Goal: Task Accomplishment & Management: Complete application form

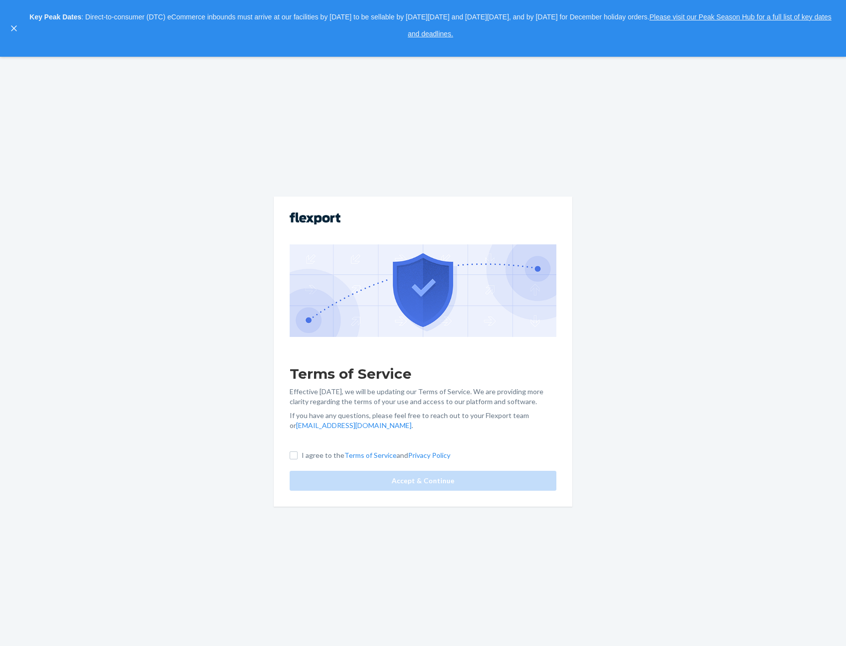
click at [300, 452] on label "I agree to the Terms of Service and Privacy Policy" at bounding box center [370, 455] width 161 height 10
click at [298, 452] on input "I agree to the Terms of Service and Privacy Policy" at bounding box center [294, 455] width 8 height 8
checkbox input "true"
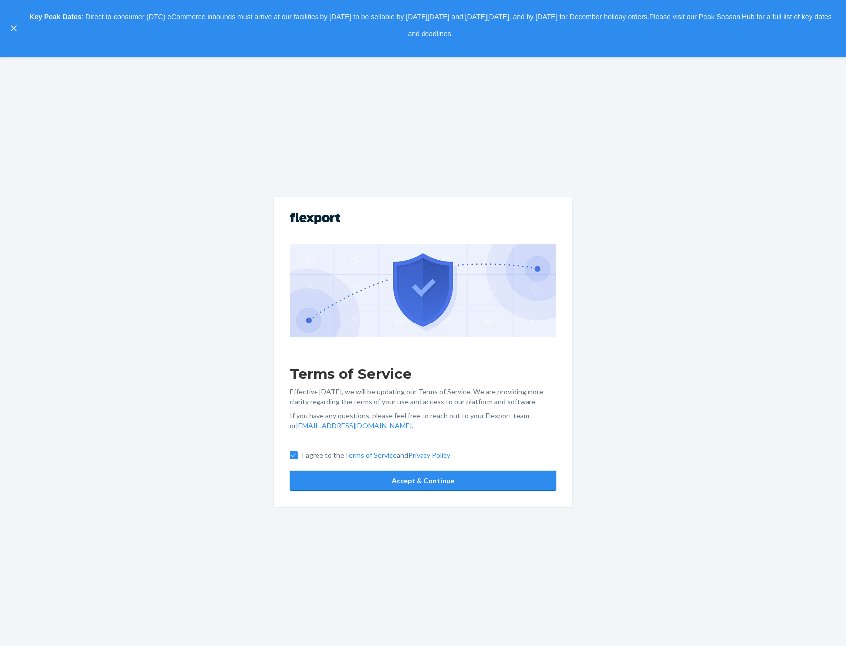
click at [397, 481] on button "Accept & Continue" at bounding box center [423, 481] width 267 height 20
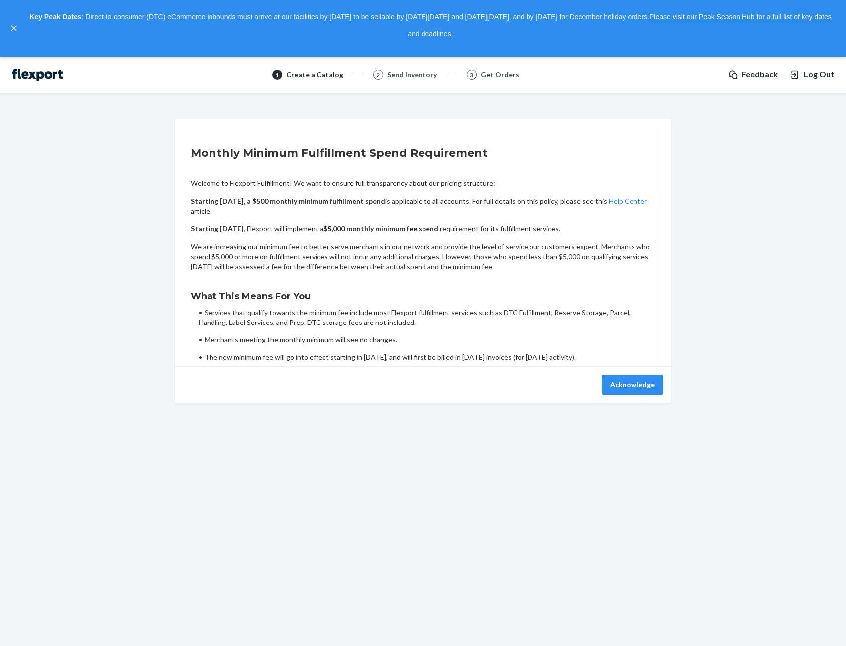
click at [619, 69] on div "1 Create a Catalog 2 Send Inventory 3 Get Orders" at bounding box center [395, 75] width 649 height 12
click at [14, 24] on button "close," at bounding box center [14, 28] width 10 height 10
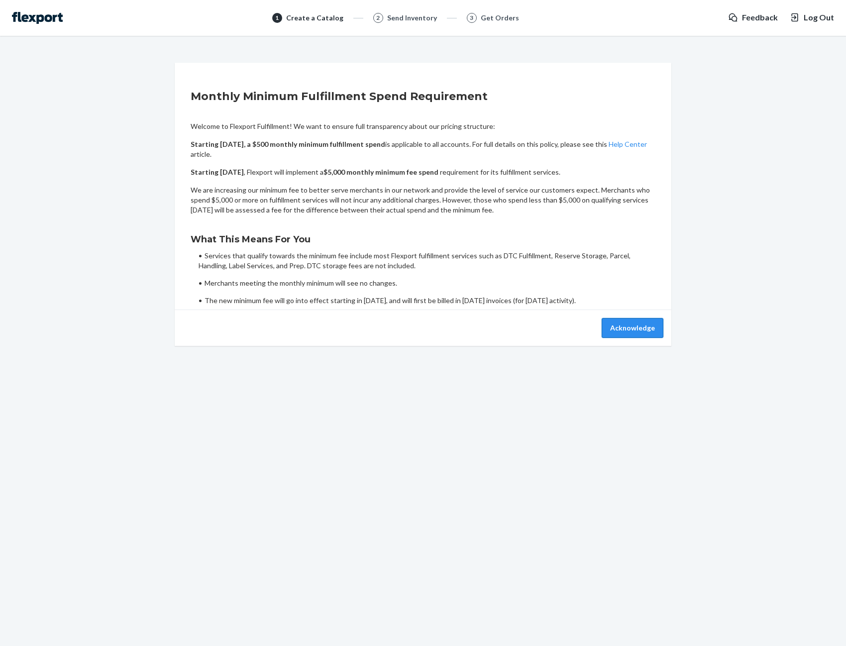
click at [624, 325] on button "Acknowledge" at bounding box center [633, 328] width 62 height 20
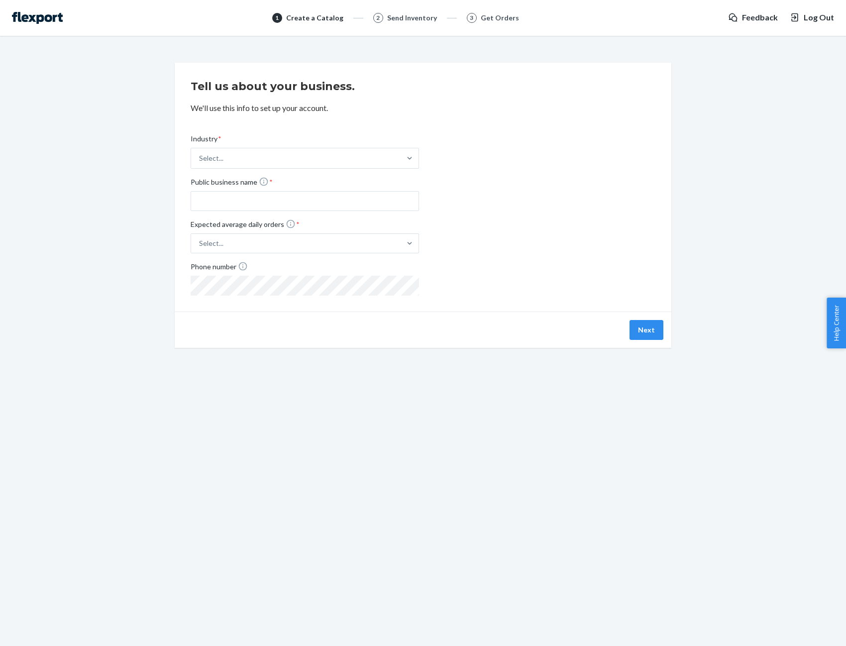
click at [624, 326] on div "Next" at bounding box center [543, 330] width 240 height 20
click at [533, 26] on div "1 Create a Catalog 2 Send Inventory 3 Get Orders Feedback Log Out" at bounding box center [423, 18] width 846 height 36
click at [379, 5] on div "1 Create a Catalog 2 Send Inventory 3 Get Orders Feedback Log Out" at bounding box center [423, 18] width 846 height 36
click at [393, 22] on div "Send Inventory" at bounding box center [412, 18] width 50 height 10
drag, startPoint x: 391, startPoint y: 21, endPoint x: 53, endPoint y: 20, distance: 338.4
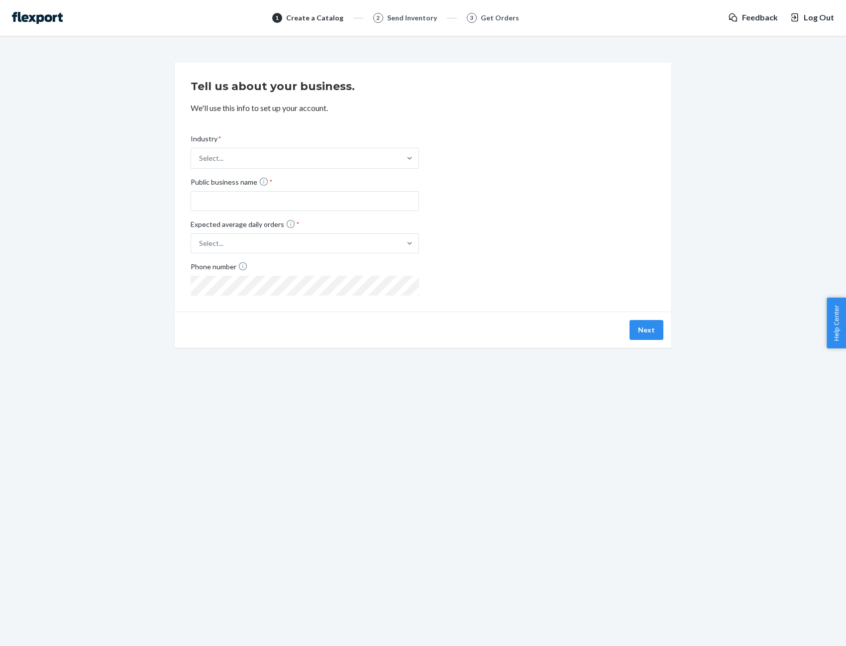
click at [358, 20] on div "1 Create a Catalog 2 Send Inventory 3 Get Orders" at bounding box center [395, 18] width 649 height 12
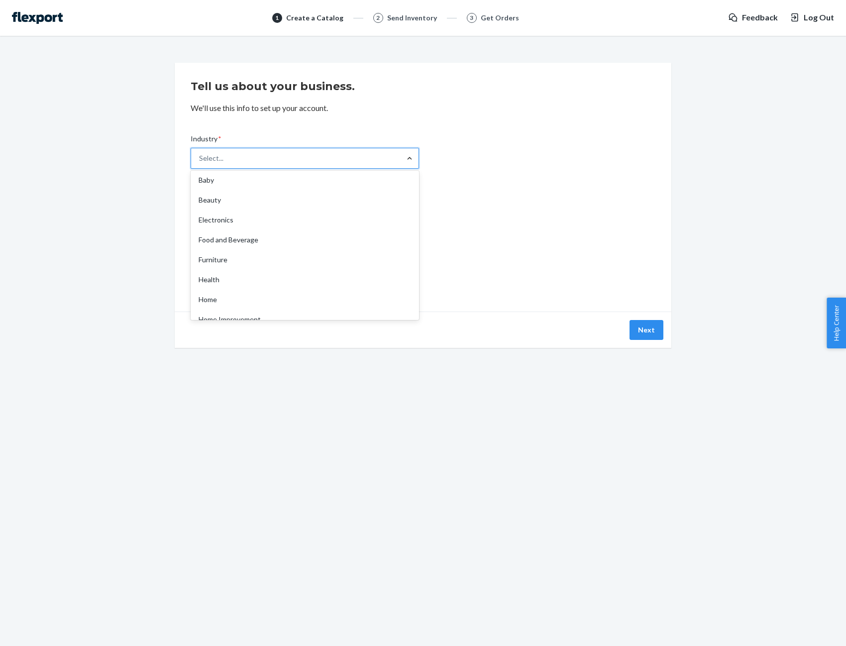
scroll to position [51, 0]
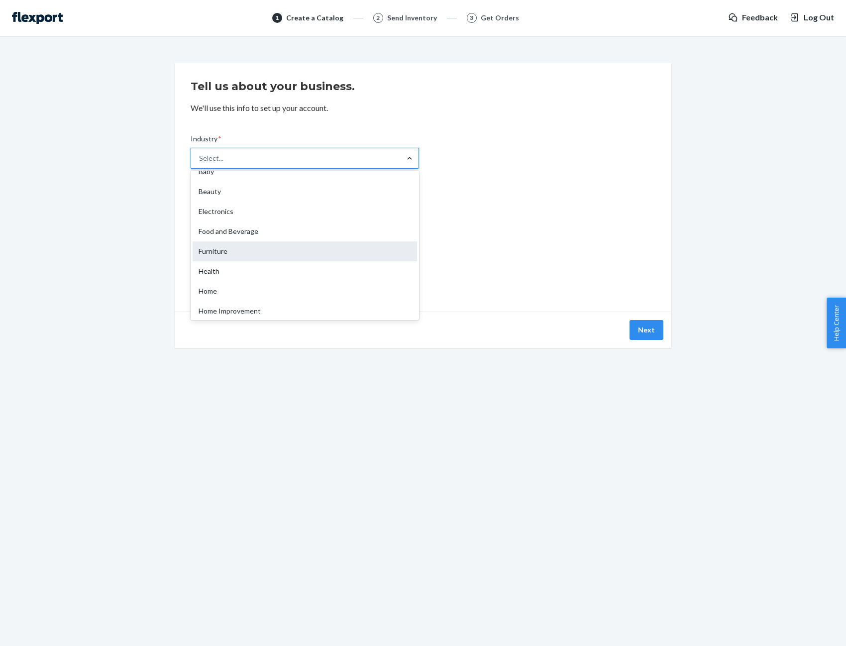
click at [366, 255] on div "Furniture" at bounding box center [305, 251] width 224 height 20
click at [200, 163] on input "Industry * option Furniture focused, 7 of 19. 19 results available. Use Up and …" at bounding box center [199, 158] width 1 height 10
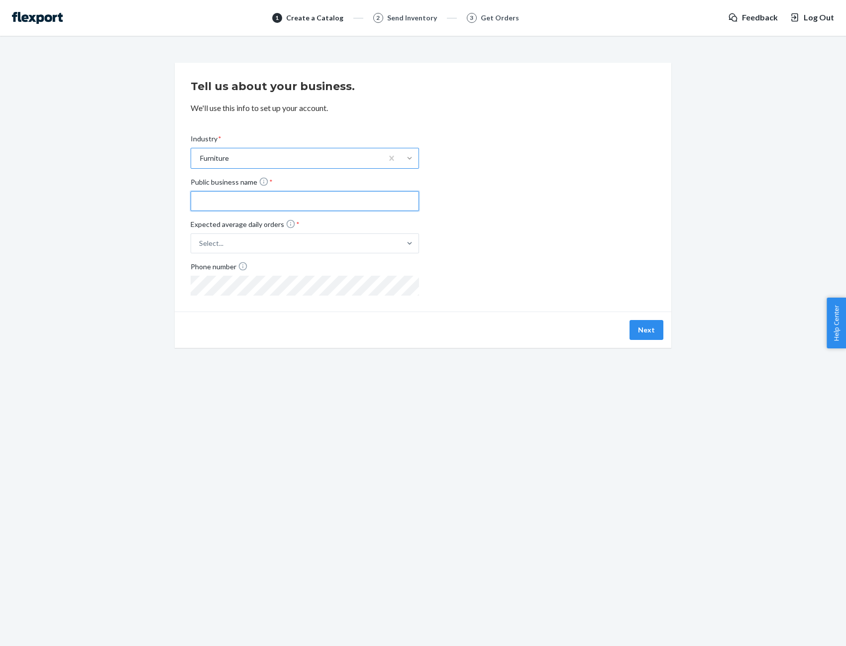
click at [348, 205] on input "Public business name *" at bounding box center [305, 201] width 228 height 20
click at [203, 201] on input "Mad Furniture Design North America" at bounding box center [305, 201] width 228 height 20
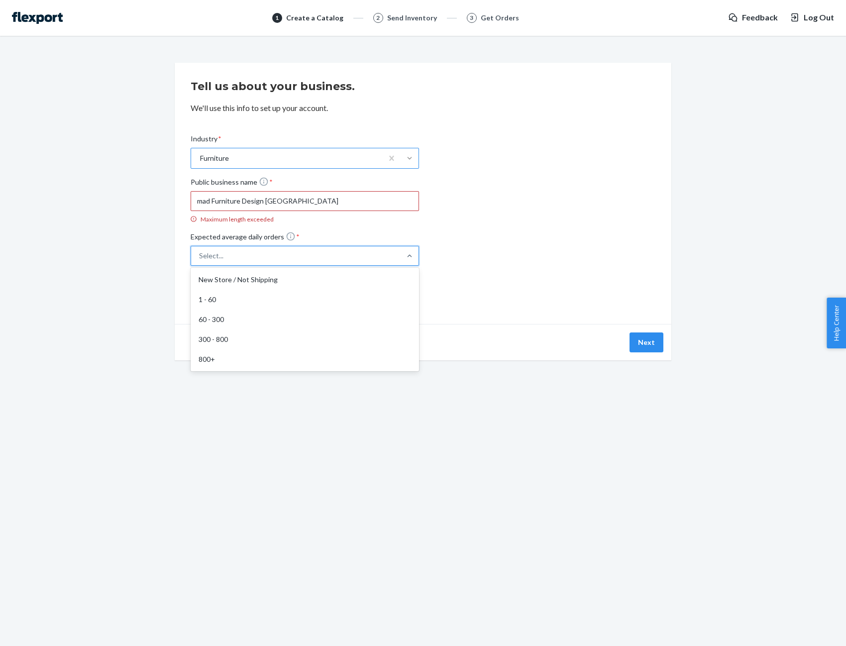
click at [221, 242] on label "Expected average daily orders * option New Store / Not Shipping focused, 1 of 5…" at bounding box center [305, 248] width 228 height 34
click at [150, 256] on input "Expected average daily orders * option New Store / Not Shipping focused, 1 of 5…" at bounding box center [150, 256] width 0 height 0
click at [479, 237] on div "Industry * Furniture Public business name * mad Furniture Design North America …" at bounding box center [423, 213] width 465 height 190
drag, startPoint x: 328, startPoint y: 202, endPoint x: 149, endPoint y: 192, distance: 179.5
click at [191, 192] on input "mad Furniture Design North America" at bounding box center [305, 201] width 228 height 20
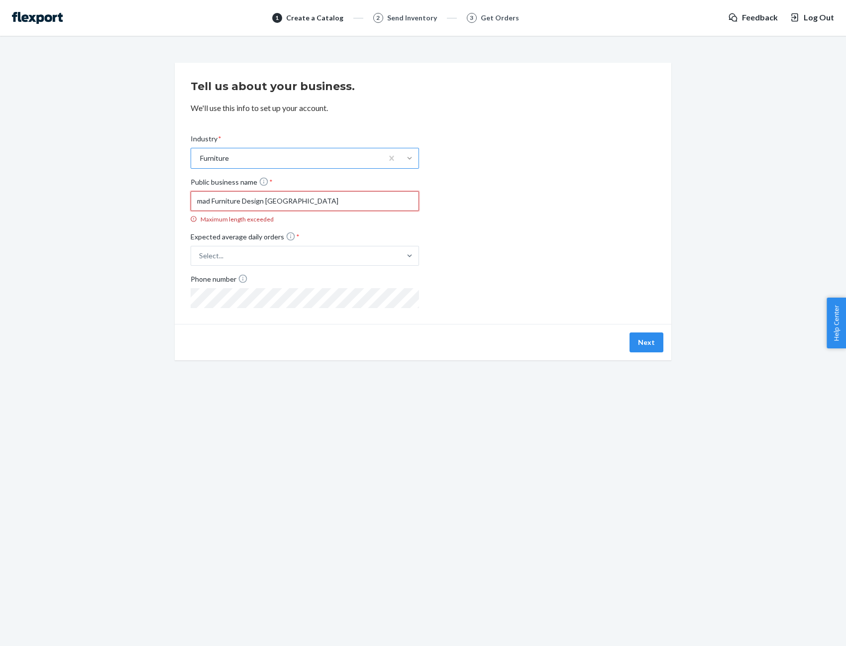
click at [320, 204] on input "mad Furniture Design North America" at bounding box center [305, 201] width 228 height 20
drag, startPoint x: 320, startPoint y: 204, endPoint x: 270, endPoint y: 198, distance: 50.2
click at [270, 198] on input "mad Furniture Design North America" at bounding box center [305, 201] width 228 height 20
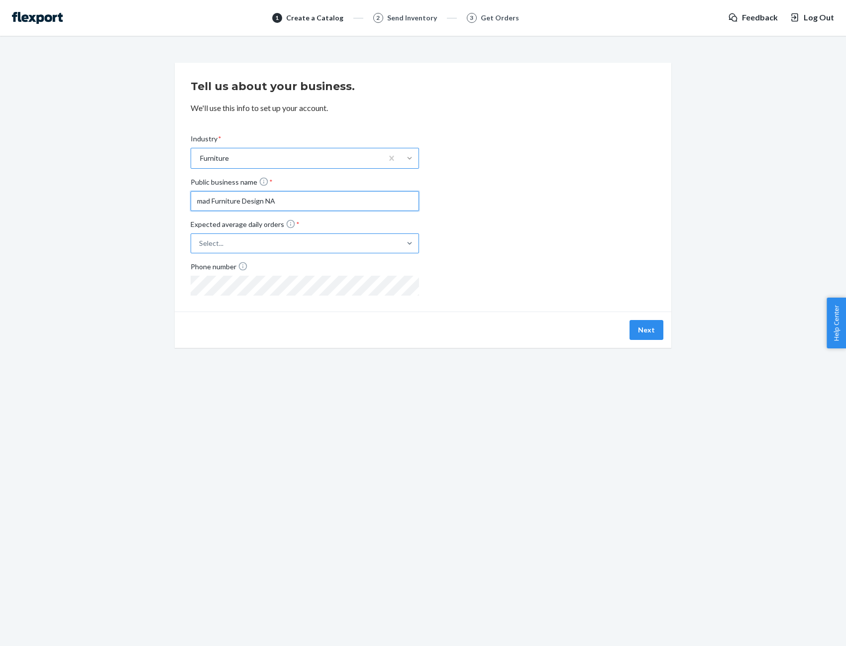
type input "mad Furniture Design NA"
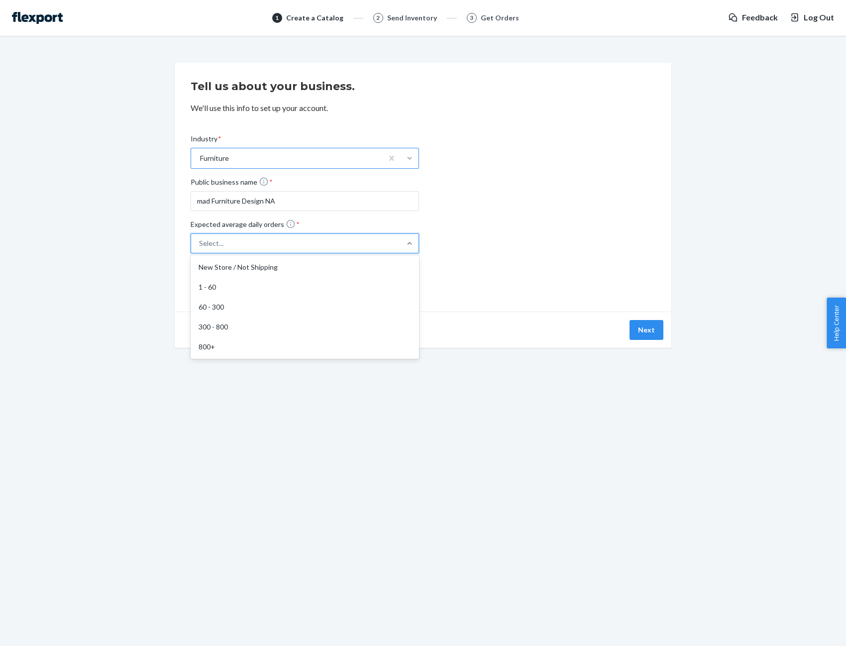
click at [288, 239] on div "Select..." at bounding box center [296, 243] width 210 height 18
click at [150, 243] on input "Expected average daily orders * option New Store / Not Shipping focused, 1 of 5…" at bounding box center [150, 243] width 0 height 0
click at [299, 309] on div "60 - 300" at bounding box center [305, 307] width 224 height 20
click at [150, 243] on input "Expected average daily orders * option 60 - 300 focused, 3 of 5. 5 results avai…" at bounding box center [150, 243] width 0 height 0
click at [644, 331] on button "Next" at bounding box center [647, 330] width 34 height 20
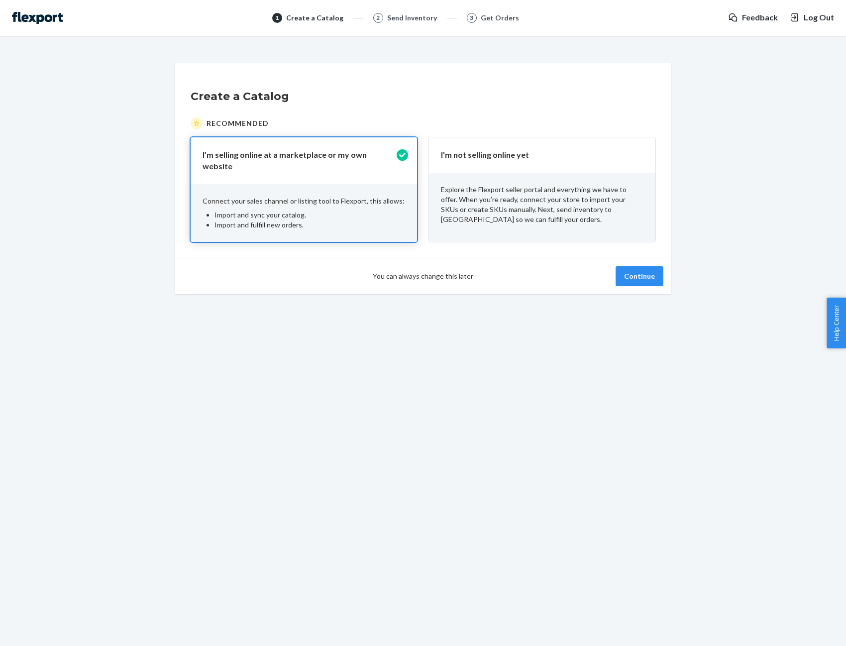
click at [488, 19] on div "Get Orders" at bounding box center [500, 18] width 38 height 10
click at [640, 272] on button "Continue" at bounding box center [640, 276] width 48 height 20
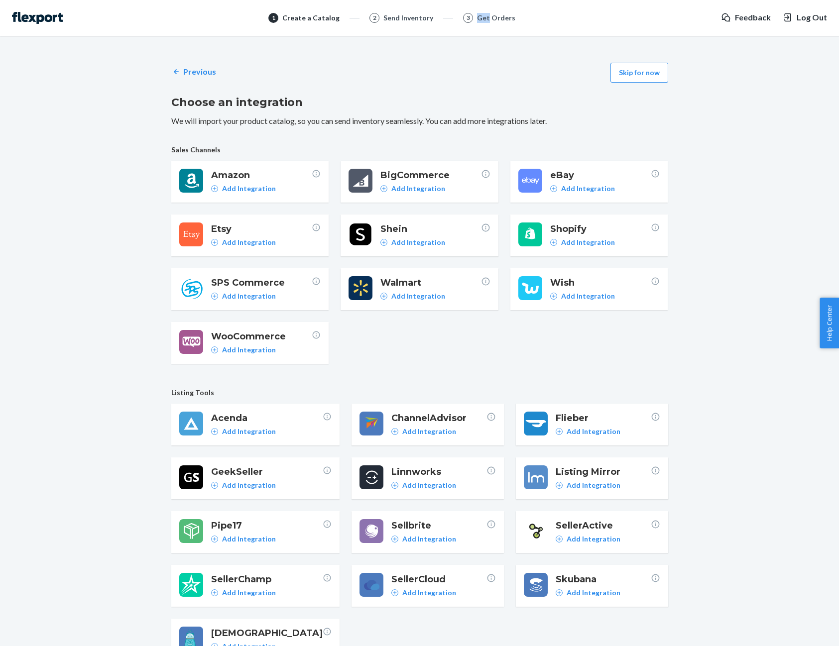
scroll to position [8, 0]
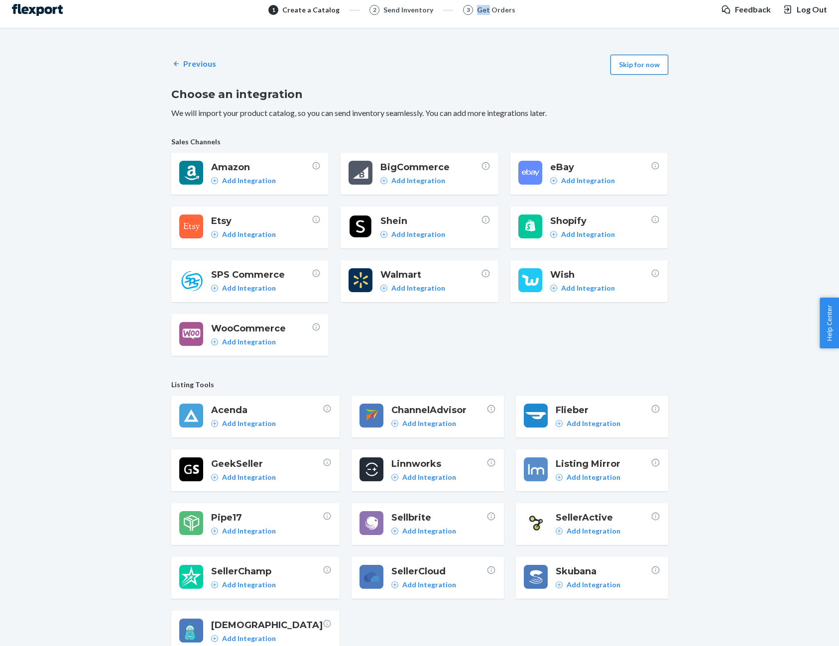
click at [628, 64] on button "Skip for now" at bounding box center [639, 65] width 58 height 20
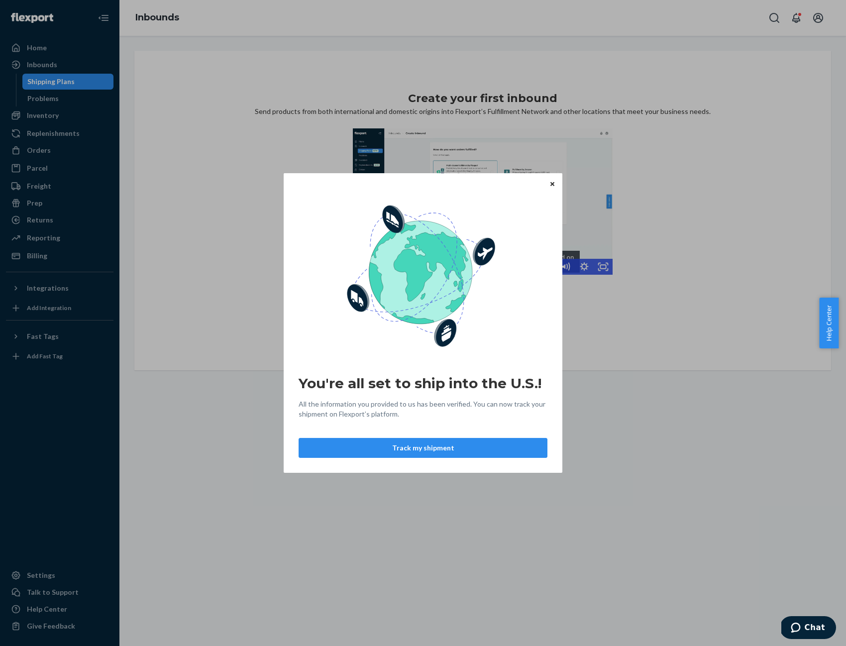
click at [558, 183] on div "You're all set to ship into the U.S.! All the information you provided to us ha…" at bounding box center [423, 323] width 279 height 300
click at [550, 185] on button "Close" at bounding box center [552, 183] width 10 height 11
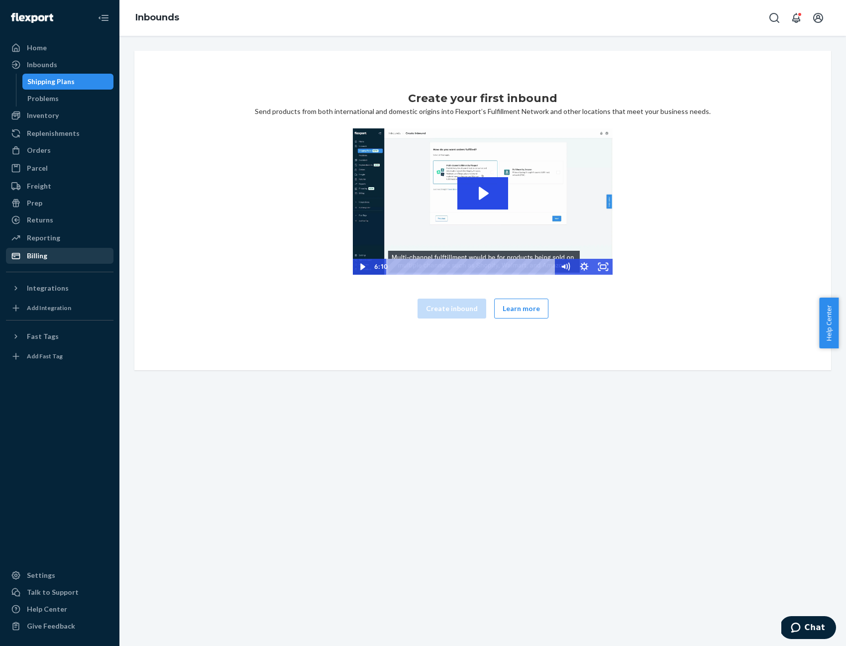
click at [43, 255] on div "Billing" at bounding box center [37, 256] width 20 height 10
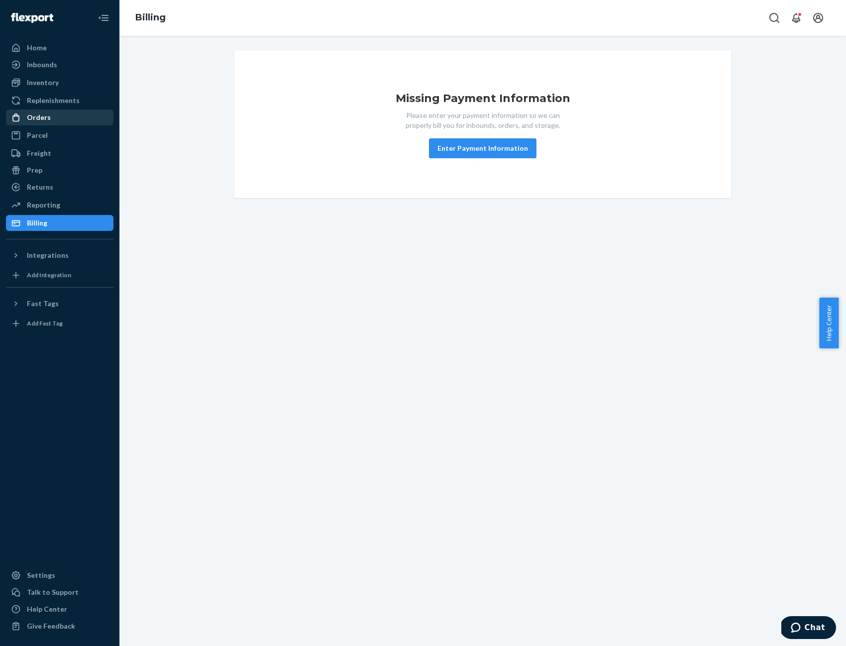
click at [44, 116] on div "Orders" at bounding box center [39, 117] width 24 height 10
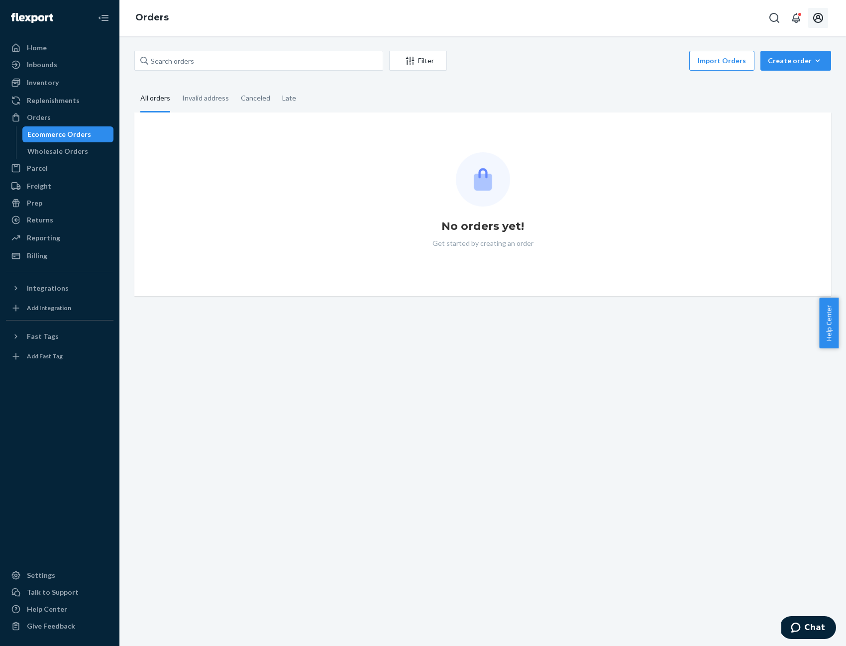
click at [816, 16] on icon "Open account menu" at bounding box center [818, 18] width 12 height 12
click at [757, 107] on div "Log out" at bounding box center [794, 116] width 75 height 18
